Goal: Task Accomplishment & Management: Manage account settings

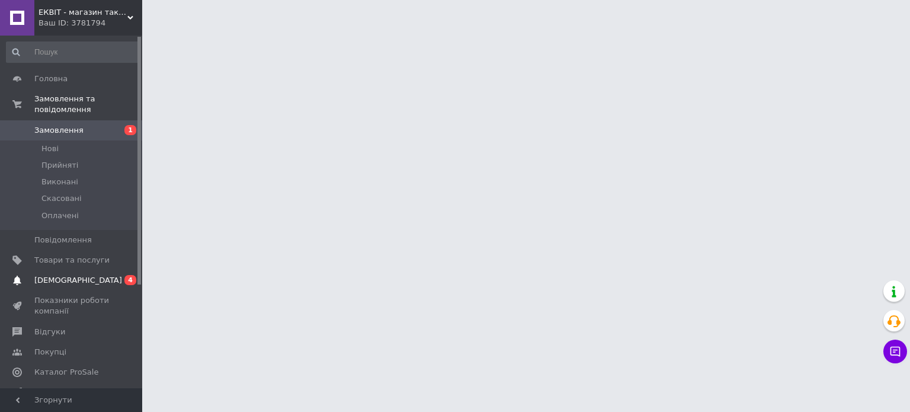
click at [73, 275] on span "[DEMOGRAPHIC_DATA]" at bounding box center [78, 280] width 88 height 11
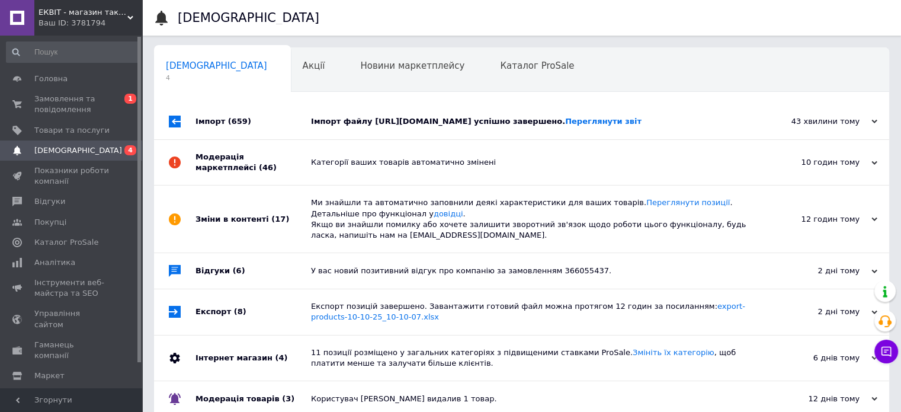
click at [350, 127] on div "Імпорт файлу [URL][DOMAIN_NAME] успішно завершено. Переглянути звіт" at bounding box center [535, 121] width 448 height 11
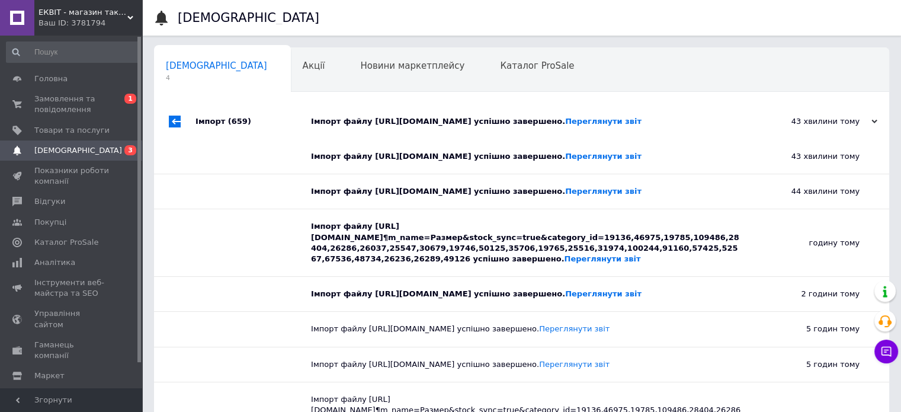
click at [350, 127] on div "Імпорт файлу [URL][DOMAIN_NAME] успішно завершено. Переглянути звіт" at bounding box center [535, 121] width 448 height 11
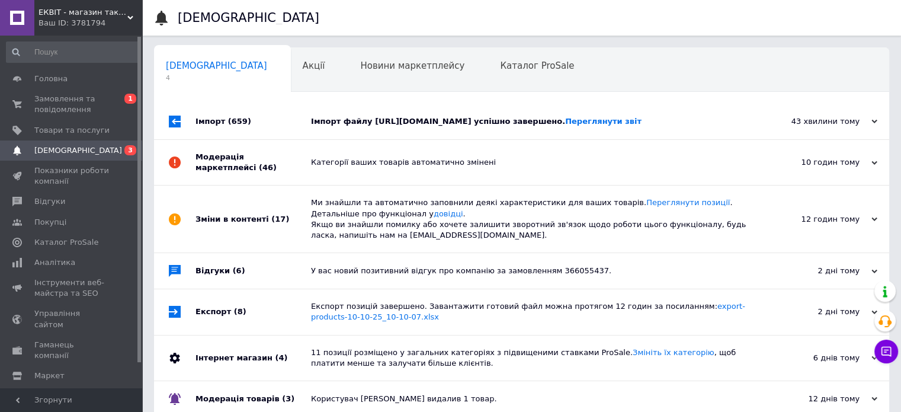
click at [344, 165] on div "Категорії ваших товарів автоматично змінені" at bounding box center [535, 162] width 448 height 45
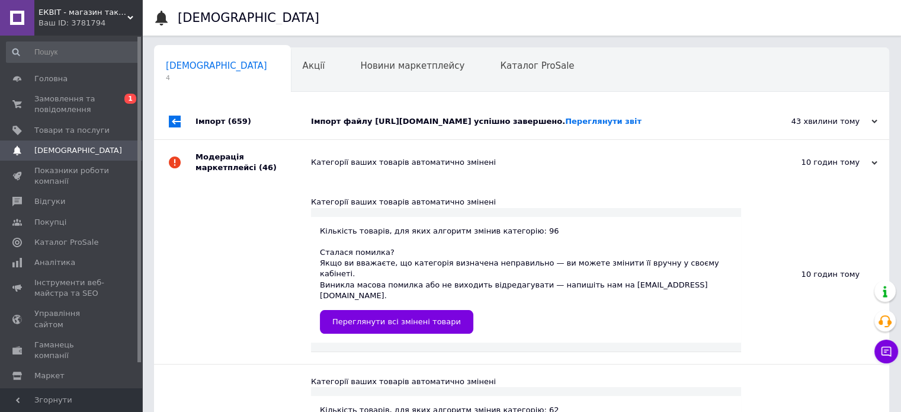
click at [344, 165] on div "Категорії ваших товарів автоматично змінені" at bounding box center [535, 162] width 448 height 45
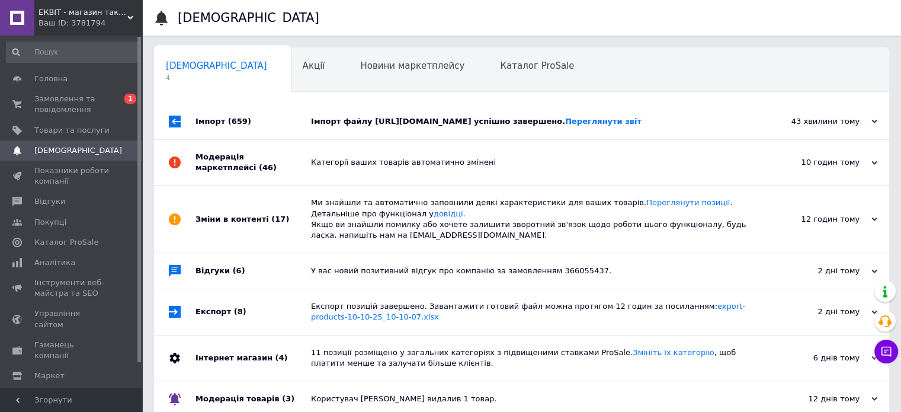
click at [347, 232] on div "Ми знайшли та автоматично заповнили деякі характеристики для ваших товарів. Пер…" at bounding box center [535, 218] width 448 height 43
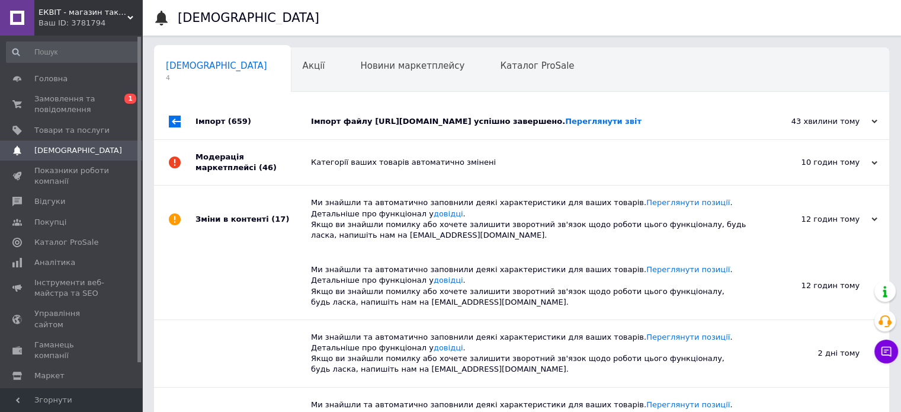
click at [347, 232] on div "Ми знайшли та автоматично заповнили деякі характеристики для ваших товарів. Пер…" at bounding box center [535, 218] width 448 height 43
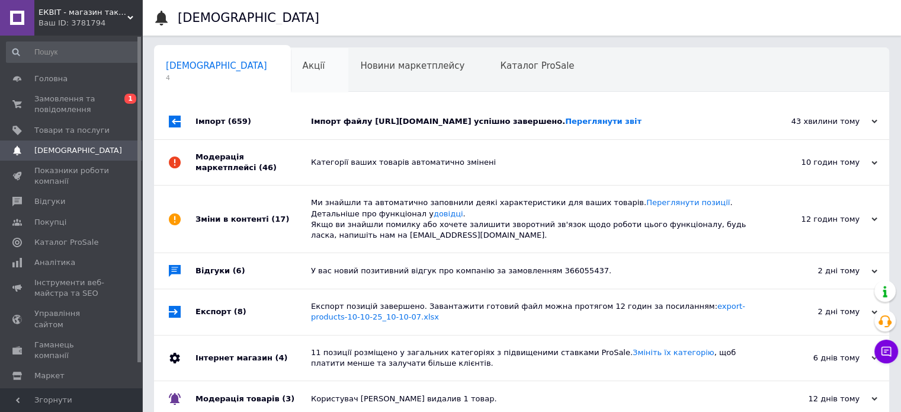
click at [291, 61] on div "Акції 0" at bounding box center [320, 70] width 58 height 45
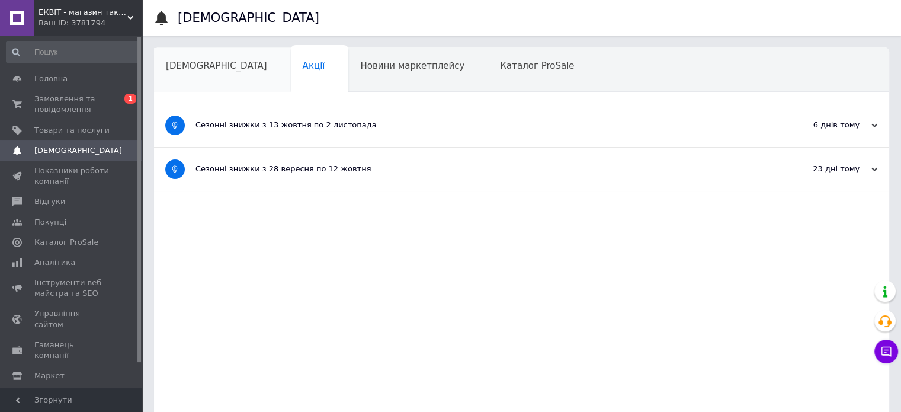
click at [177, 61] on span "[DEMOGRAPHIC_DATA]" at bounding box center [216, 65] width 101 height 11
